Goal: Navigation & Orientation: Find specific page/section

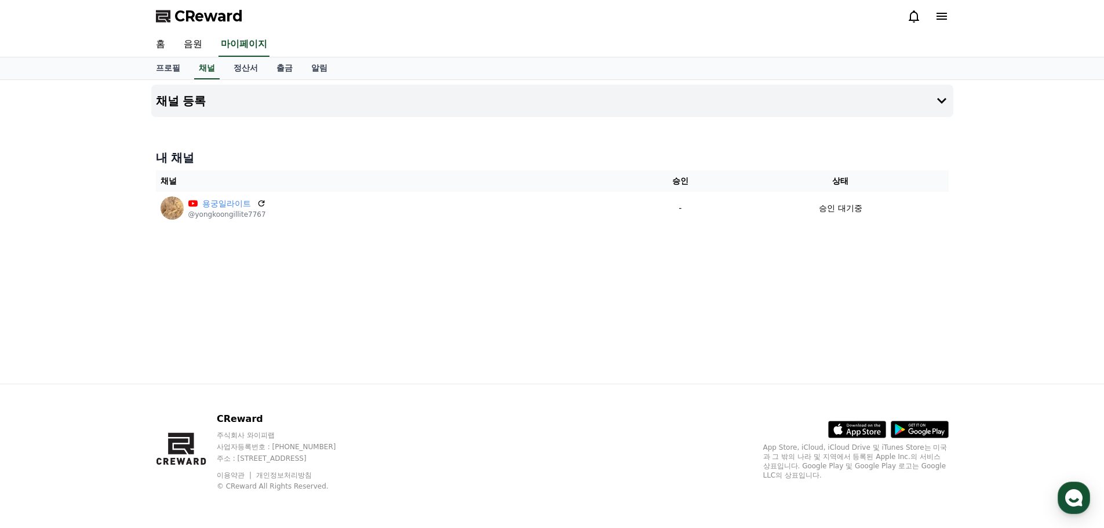
click at [1007, 262] on div "채널 등록 내 채널 채널 승인 상태 용궁일라이트 @yongkoongillite7767 - 승인 대기중" at bounding box center [552, 232] width 1104 height 304
drag, startPoint x: 881, startPoint y: 0, endPoint x: 955, endPoint y: 39, distance: 84.0
click at [963, 39] on div "홈 음원 마이페이지" at bounding box center [552, 44] width 1104 height 25
drag, startPoint x: 533, startPoint y: 0, endPoint x: 501, endPoint y: 3, distance: 31.5
click at [501, 3] on div "CReward" at bounding box center [552, 16] width 811 height 32
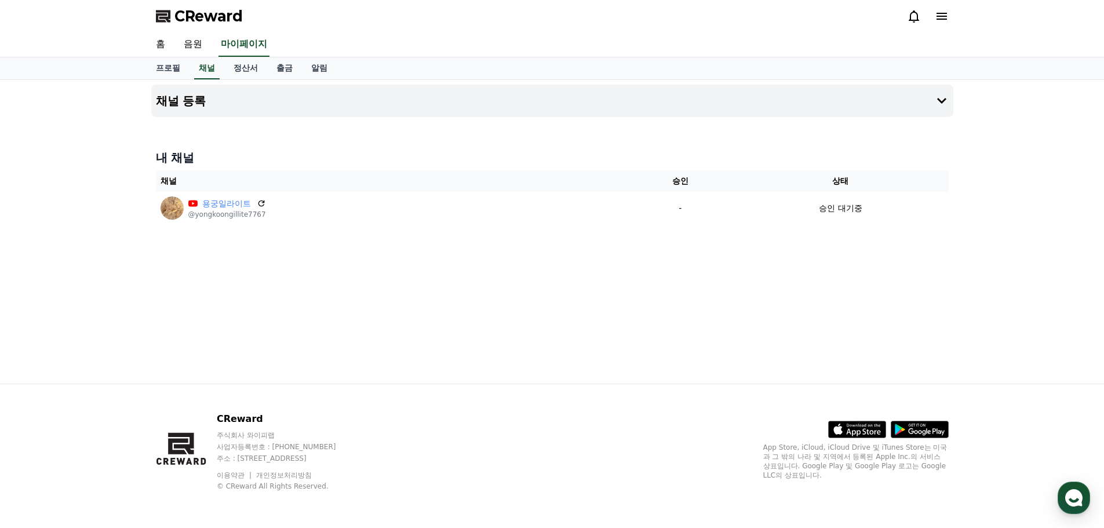
drag, startPoint x: 479, startPoint y: 15, endPoint x: 716, endPoint y: 59, distance: 241.1
click at [716, 65] on div "프로필 채널 정산서 출금 알림" at bounding box center [552, 68] width 811 height 22
drag, startPoint x: 694, startPoint y: 0, endPoint x: 989, endPoint y: 132, distance: 322.7
click at [972, 178] on div "채널 등록 내 채널 채널 승인 상태 용궁일라이트 @yongkoongillite7767 - 승인 대기중" at bounding box center [552, 232] width 1104 height 304
drag, startPoint x: 999, startPoint y: 1, endPoint x: 501, endPoint y: 324, distance: 593.6
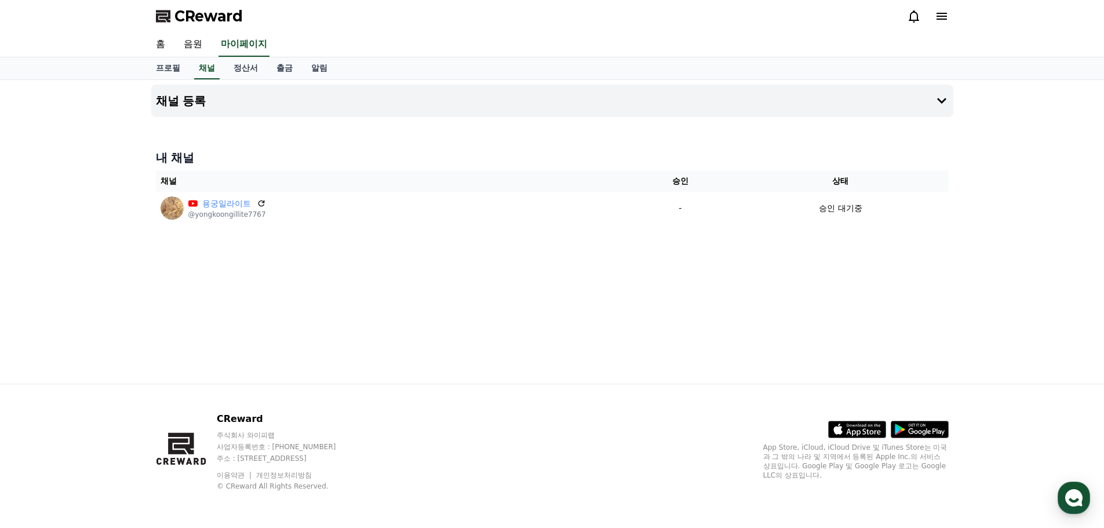
click at [505, 323] on div "채널 등록 내 채널 채널 승인 상태 용궁일라이트 @yongkoongillite7767 - 승인 대기중" at bounding box center [552, 232] width 811 height 304
click at [998, 209] on div "채널 등록 내 채널 채널 승인 상태 용궁일라이트 @yongkoongillite7767 - 승인 대기중" at bounding box center [552, 232] width 1104 height 304
